Goal: Transaction & Acquisition: Download file/media

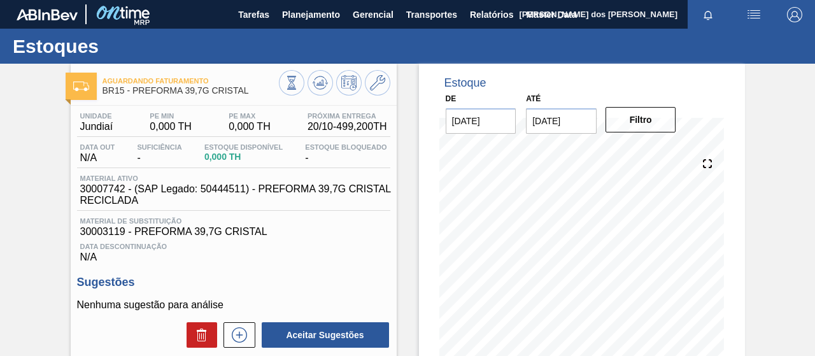
click at [50, 12] on img at bounding box center [47, 14] width 61 height 11
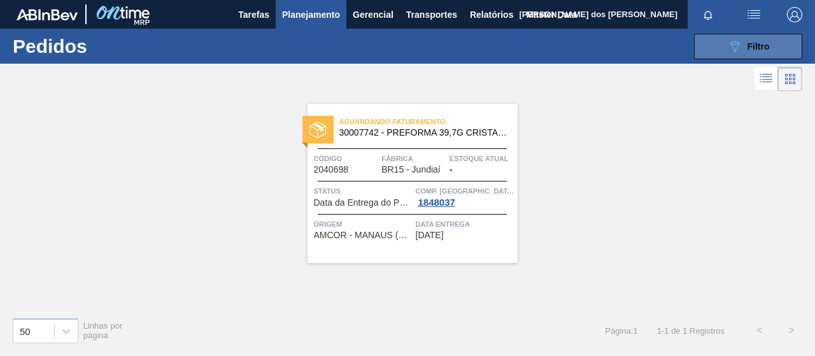
click at [730, 48] on icon "089F7B8B-B2A5-4AFE-B5C0-19BA573D28AC" at bounding box center [734, 46] width 15 height 15
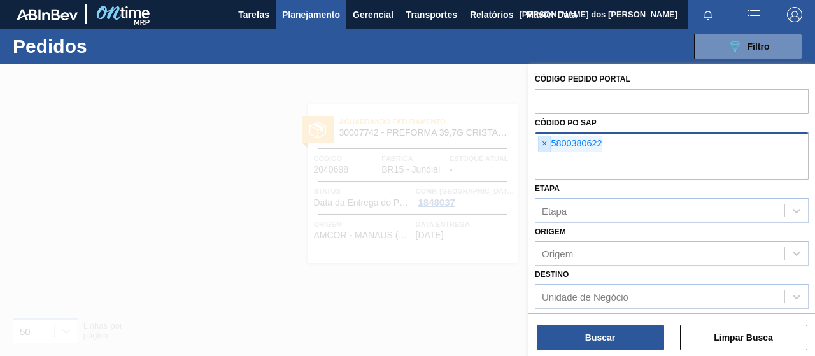
click at [545, 141] on span "×" at bounding box center [545, 143] width 12 height 15
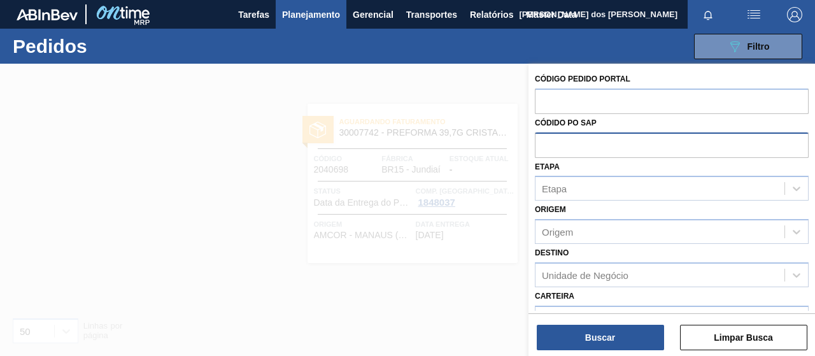
click at [550, 148] on input "text" at bounding box center [672, 144] width 274 height 24
paste input "5800369333"
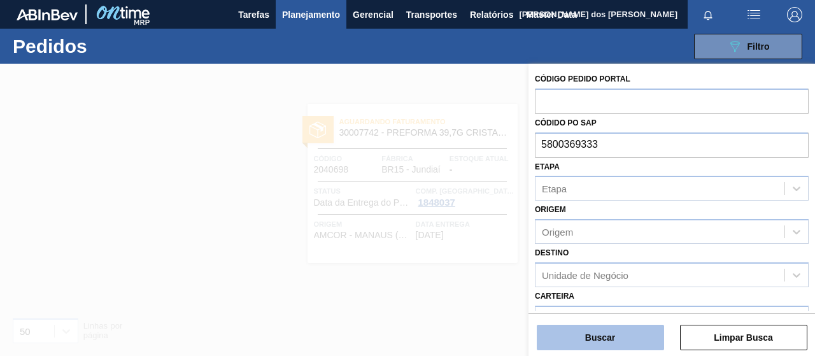
type input "5800369333"
click at [642, 338] on button "Buscar" at bounding box center [600, 337] width 127 height 25
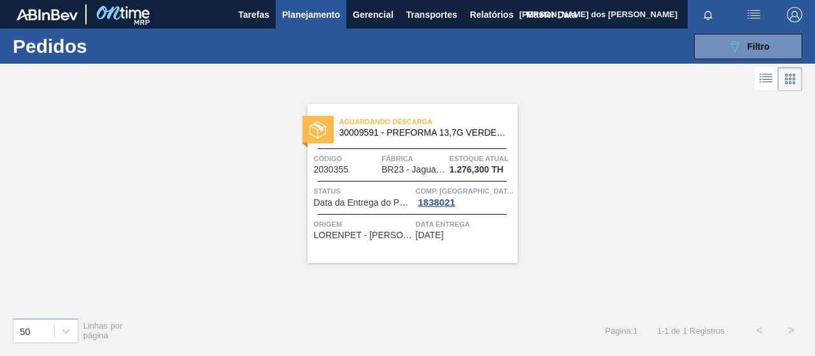
click at [373, 203] on span "Data da Entrega do Pedido Atrasada" at bounding box center [363, 203] width 99 height 10
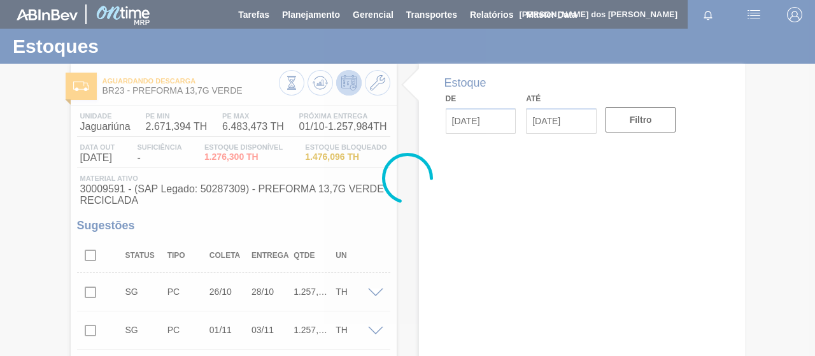
click at [418, 139] on div at bounding box center [407, 178] width 815 height 356
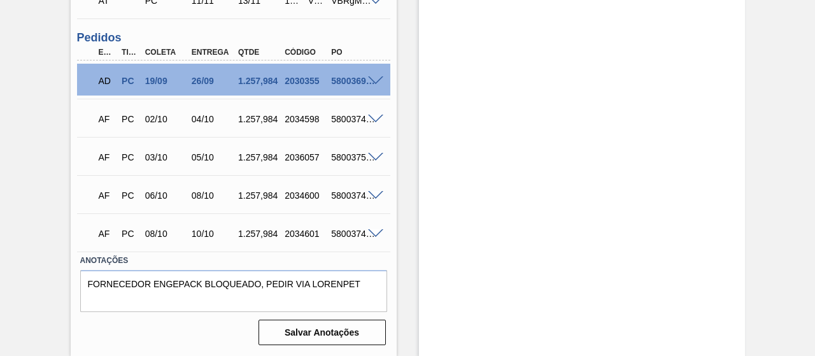
scroll to position [828, 0]
click at [374, 78] on span at bounding box center [375, 81] width 15 height 10
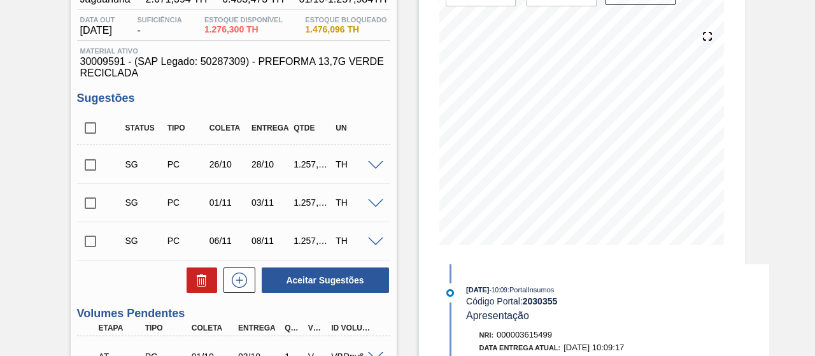
scroll to position [0, 0]
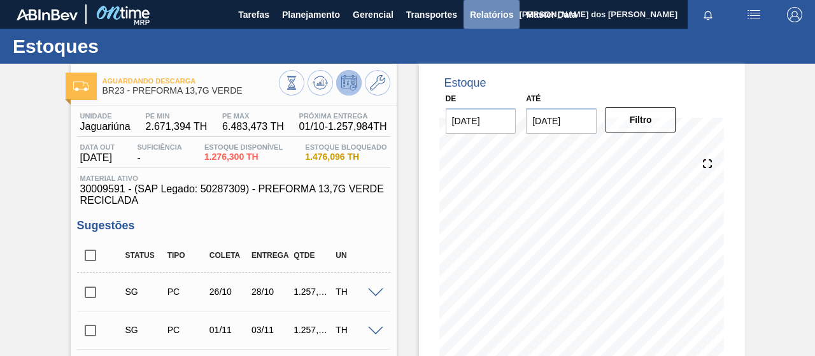
click at [499, 18] on span "Relatórios" at bounding box center [491, 14] width 43 height 15
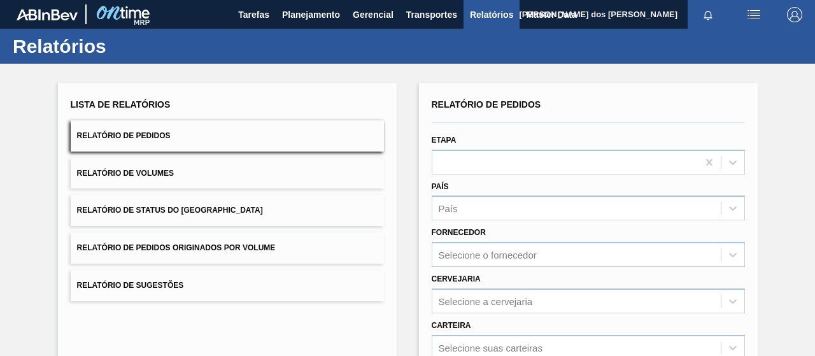
scroll to position [232, 0]
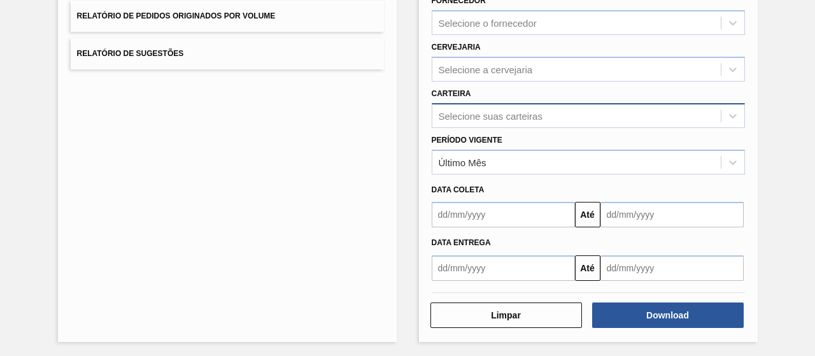
click at [466, 114] on div "Selecione suas carteiras" at bounding box center [491, 115] width 104 height 11
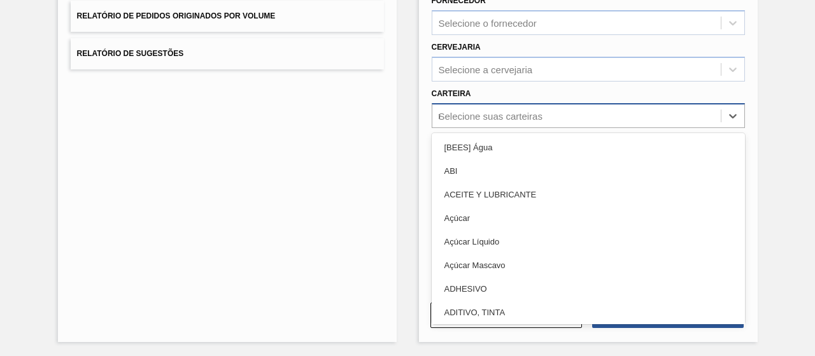
type input "ma"
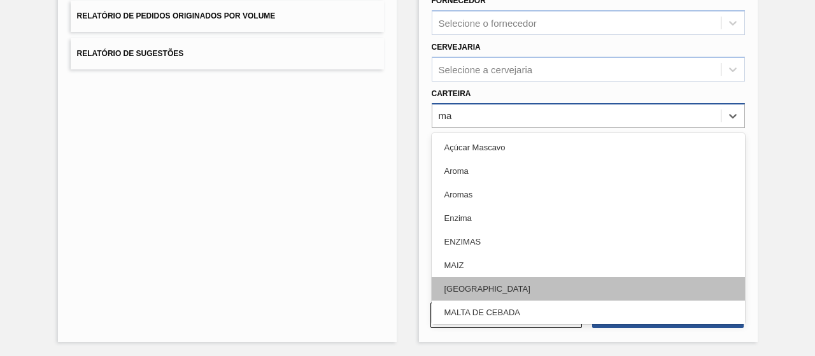
click at [485, 287] on div "[GEOGRAPHIC_DATA]" at bounding box center [588, 289] width 313 height 24
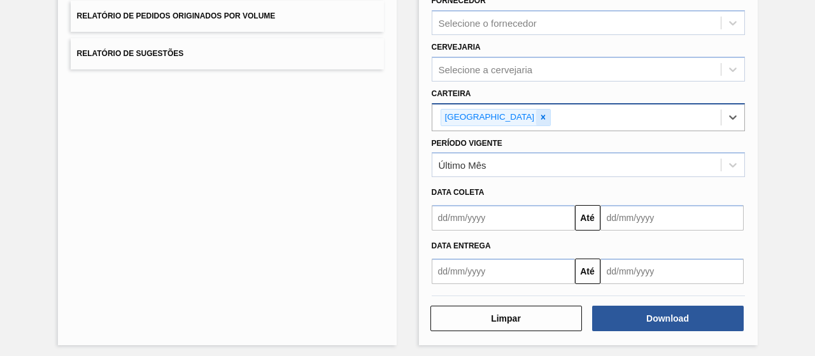
click at [536, 110] on div at bounding box center [543, 118] width 14 height 16
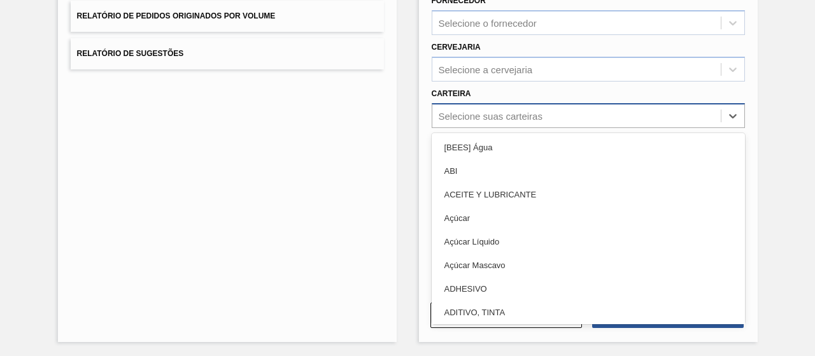
click at [485, 116] on div "Selecione suas carteiras" at bounding box center [491, 115] width 104 height 11
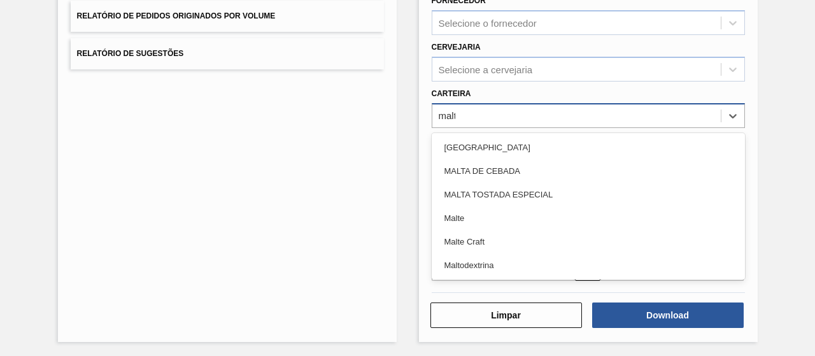
type input "malte"
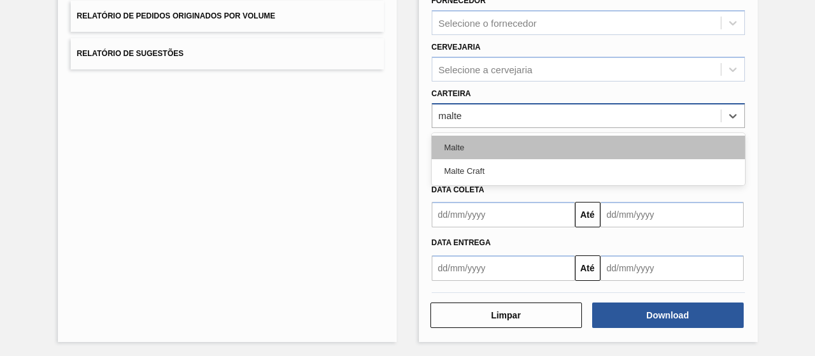
click at [480, 148] on div "Malte" at bounding box center [588, 148] width 313 height 24
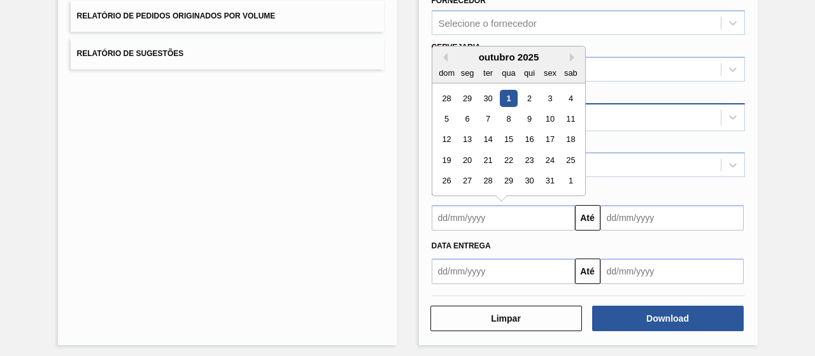
click at [504, 211] on input "text" at bounding box center [503, 217] width 143 height 25
drag, startPoint x: 673, startPoint y: 172, endPoint x: 651, endPoint y: 163, distance: 23.4
click at [670, 169] on div "Último Mês" at bounding box center [576, 165] width 288 height 18
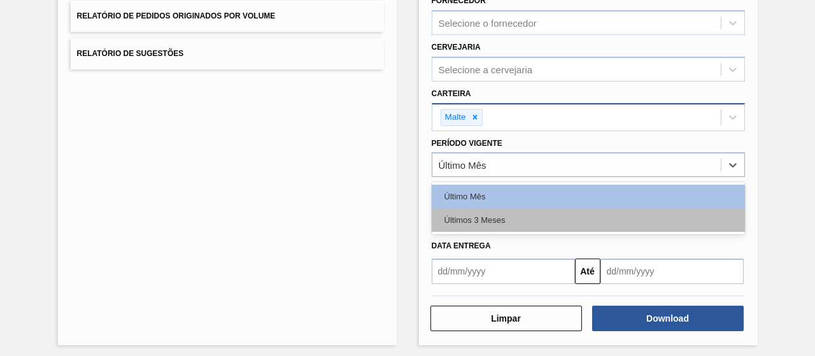
click at [479, 212] on div "Últimos 3 Meses" at bounding box center [588, 220] width 313 height 24
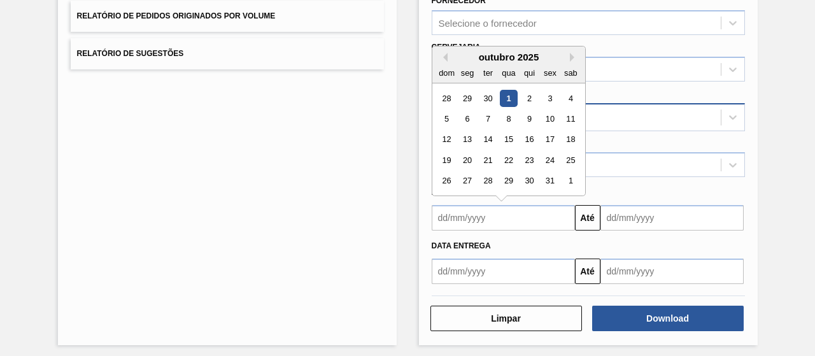
click at [504, 218] on input "text" at bounding box center [503, 217] width 143 height 25
drag, startPoint x: 441, startPoint y: 54, endPoint x: 450, endPoint y: 67, distance: 16.4
click at [441, 54] on button "Previous Month" at bounding box center [443, 57] width 9 height 9
click at [470, 96] on div "1" at bounding box center [466, 98] width 17 height 17
type input "[DATE]"
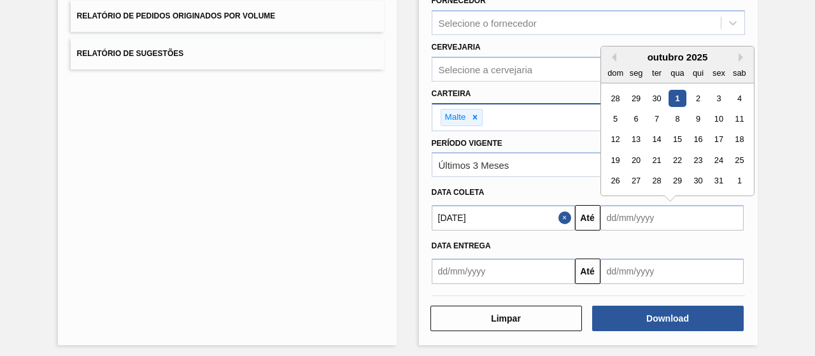
click at [646, 211] on input "text" at bounding box center [671, 217] width 143 height 25
click at [677, 92] on div "1" at bounding box center [677, 98] width 17 height 17
type input "[DATE]"
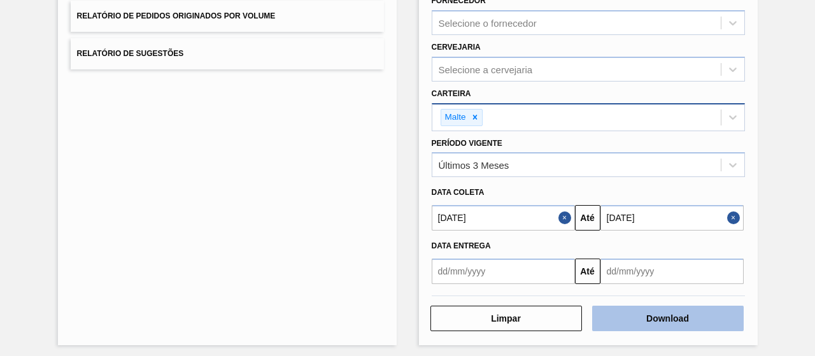
click at [628, 308] on button "Download" at bounding box center [668, 318] width 152 height 25
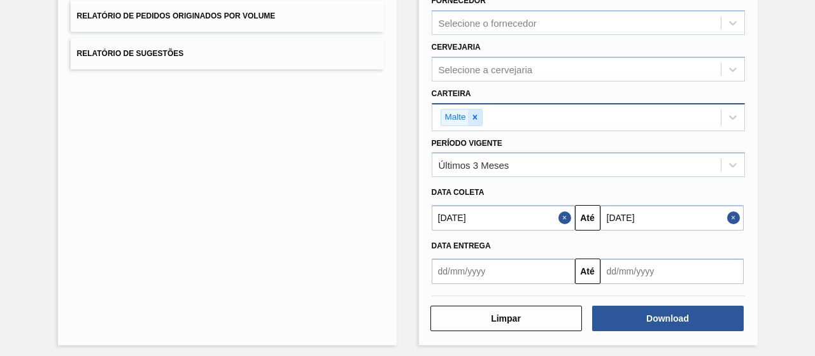
click at [468, 111] on div at bounding box center [475, 118] width 14 height 16
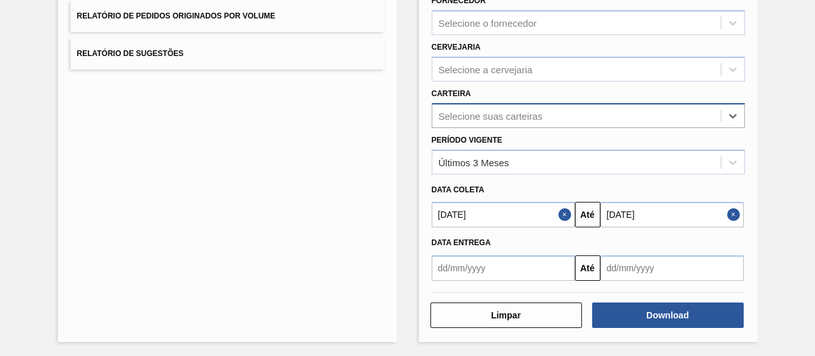
click at [476, 116] on div "Selecione suas carteiras" at bounding box center [491, 115] width 104 height 11
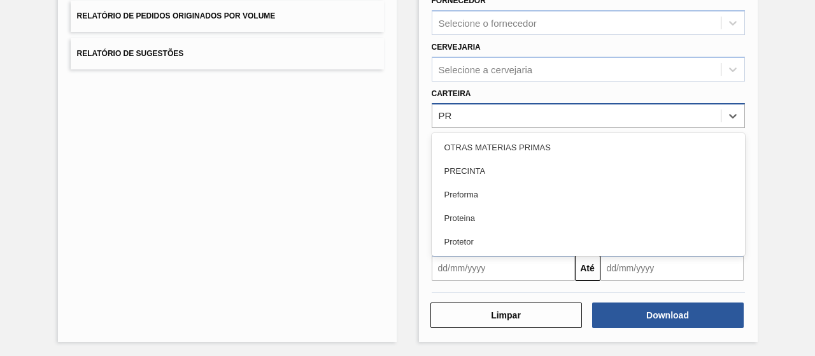
type input "PRE"
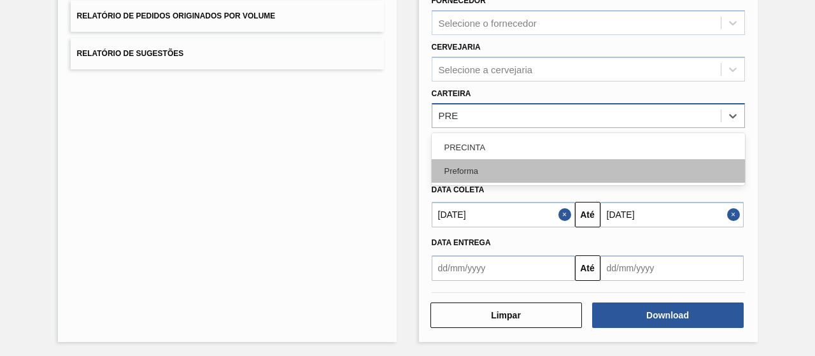
click at [462, 166] on div "Preforma" at bounding box center [588, 171] width 313 height 24
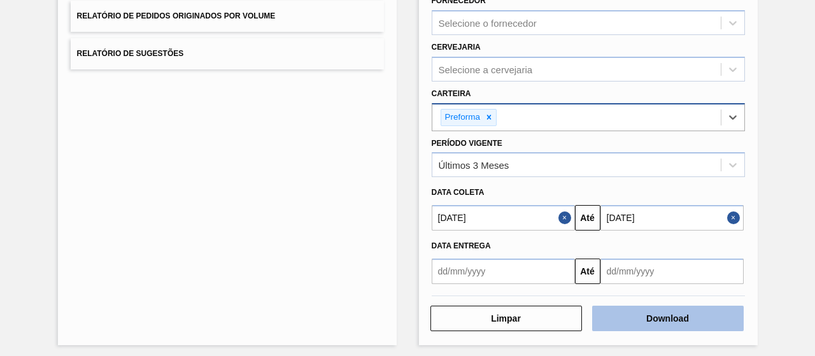
click at [629, 324] on button "Download" at bounding box center [668, 318] width 152 height 25
